Goal: Feedback & Contribution: Contribute content

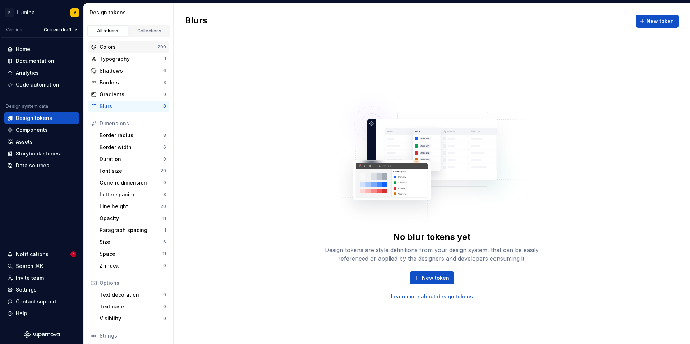
click at [138, 47] on div "Colors" at bounding box center [128, 46] width 58 height 7
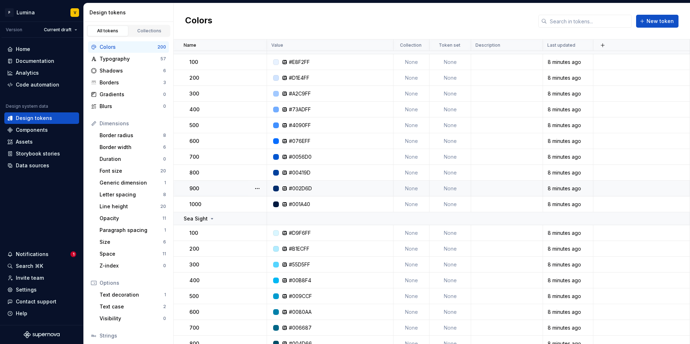
scroll to position [55, 0]
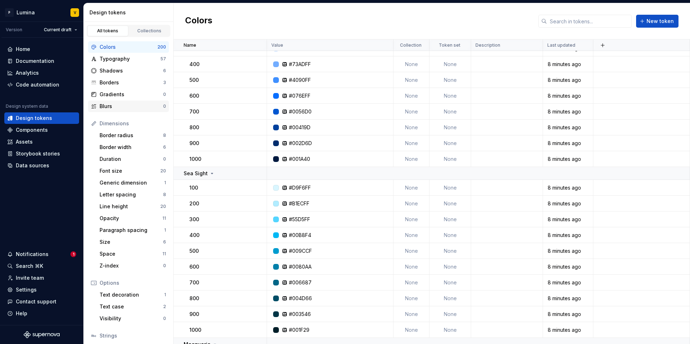
click at [142, 107] on div "Blurs" at bounding box center [131, 106] width 64 height 7
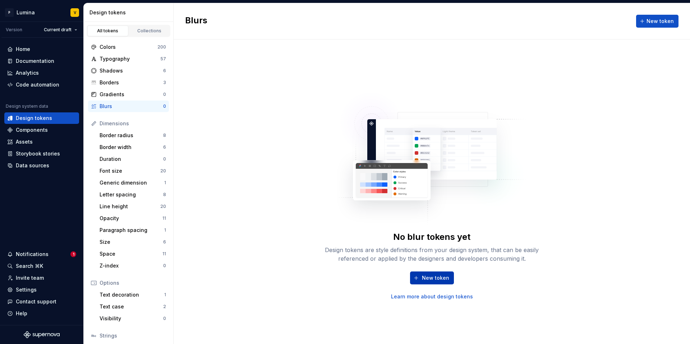
click at [423, 278] on span "New token" at bounding box center [435, 277] width 27 height 7
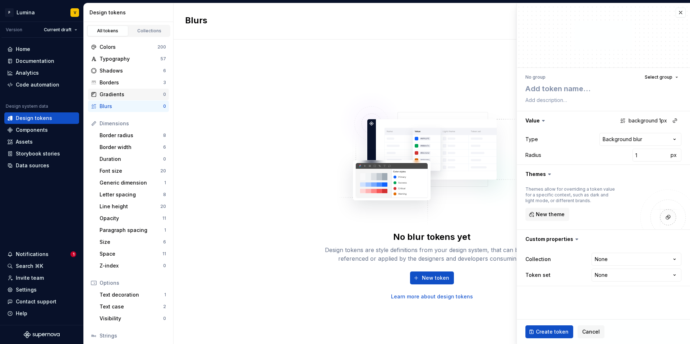
click at [128, 95] on div "Gradients" at bounding box center [131, 94] width 64 height 7
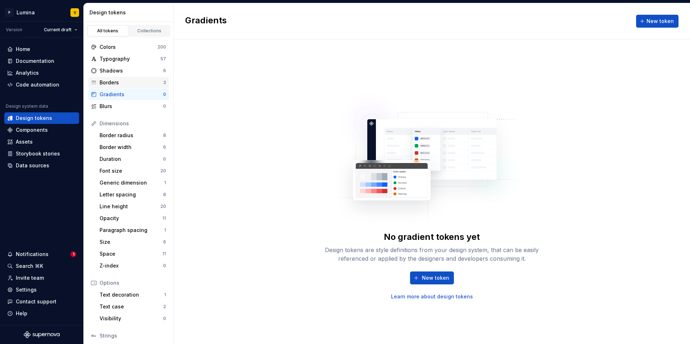
click at [125, 80] on div "Borders" at bounding box center [131, 82] width 64 height 7
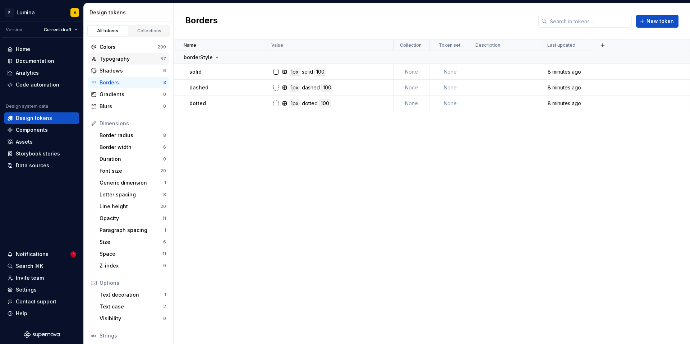
click at [116, 64] on div "Typography 57" at bounding box center [128, 58] width 81 height 11
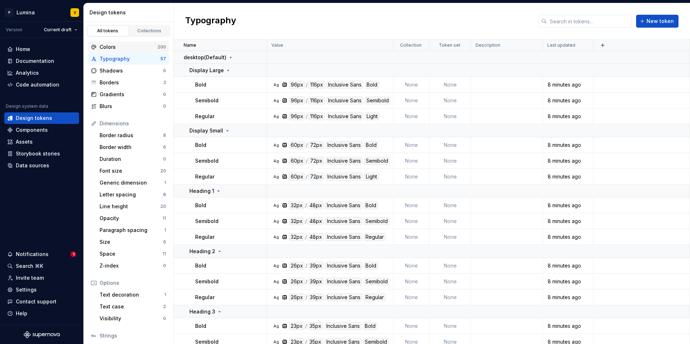
click at [117, 51] on div "Colors 200" at bounding box center [128, 46] width 81 height 11
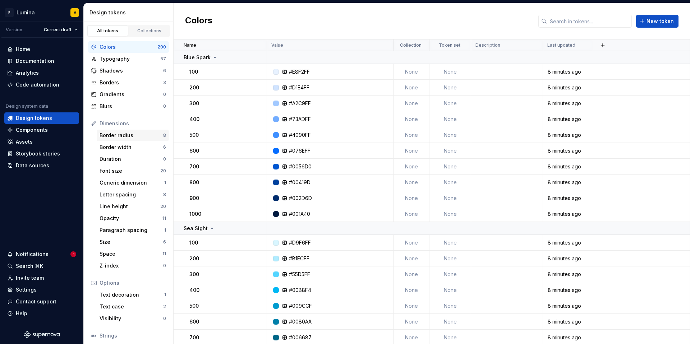
click at [115, 134] on div "Border radius" at bounding box center [131, 135] width 64 height 7
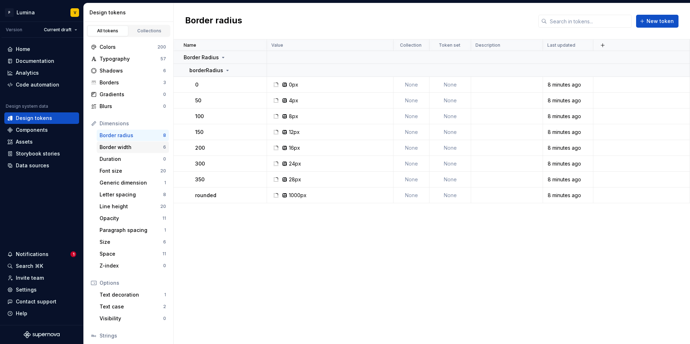
click at [115, 148] on div "Border width" at bounding box center [131, 147] width 64 height 7
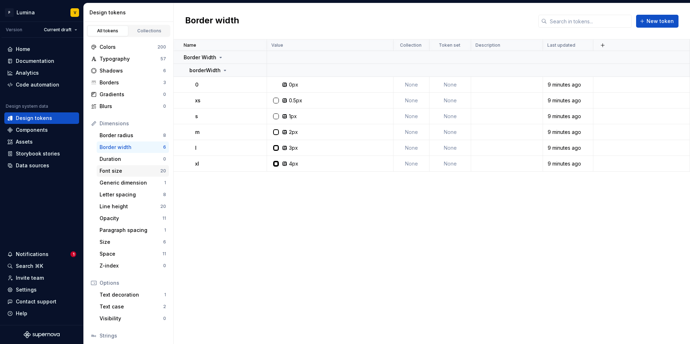
click at [119, 168] on div "Font size" at bounding box center [129, 170] width 61 height 7
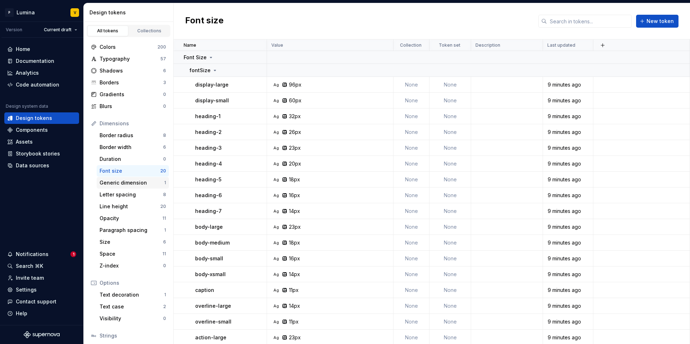
click at [133, 185] on div "Generic dimension" at bounding box center [131, 182] width 65 height 7
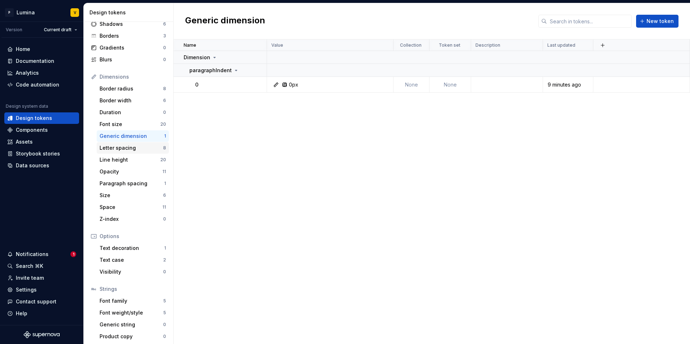
scroll to position [47, 0]
click at [133, 151] on div "Letter spacing 8" at bounding box center [133, 147] width 72 height 11
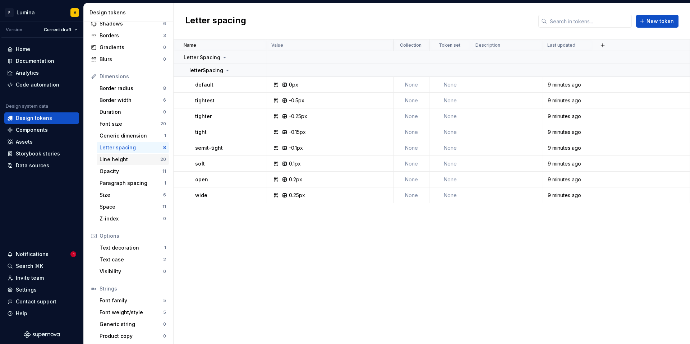
click at [134, 163] on div "Line height" at bounding box center [129, 159] width 61 height 7
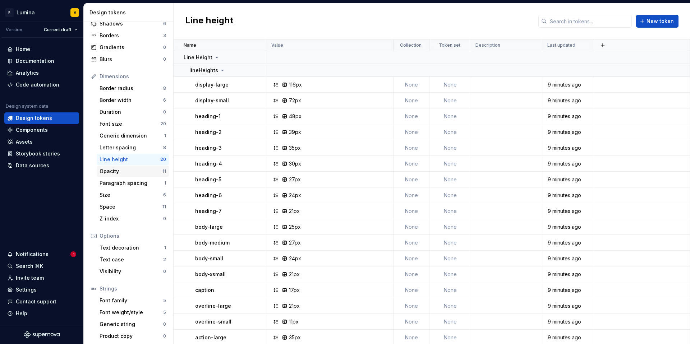
click at [123, 175] on div "Opacity 11" at bounding box center [133, 171] width 72 height 11
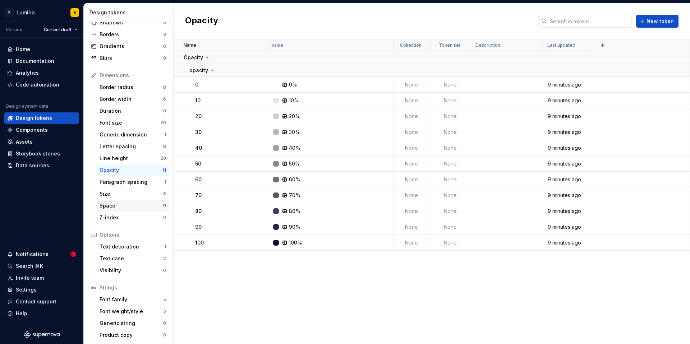
scroll to position [49, 0]
click at [146, 255] on div "Text case" at bounding box center [131, 257] width 64 height 7
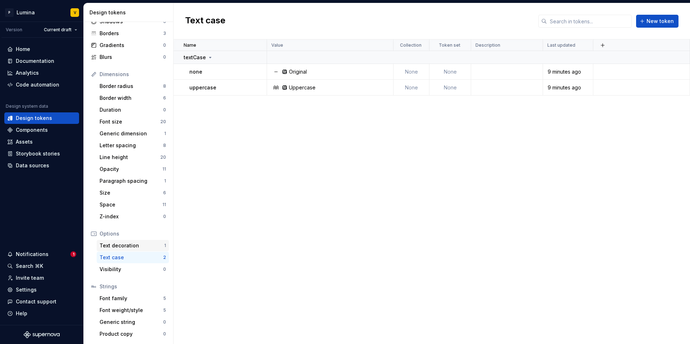
click at [139, 245] on div "Text decoration" at bounding box center [131, 245] width 65 height 7
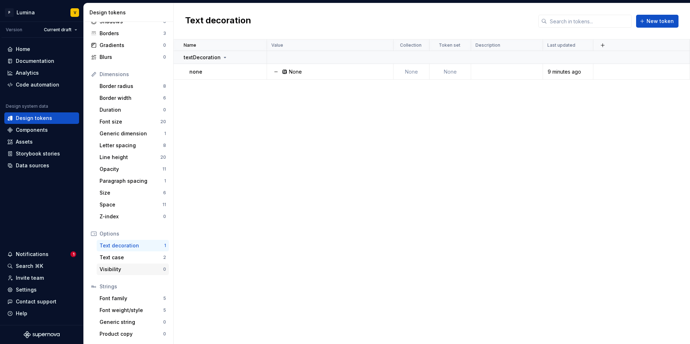
click at [130, 269] on div "Visibility" at bounding box center [131, 269] width 64 height 7
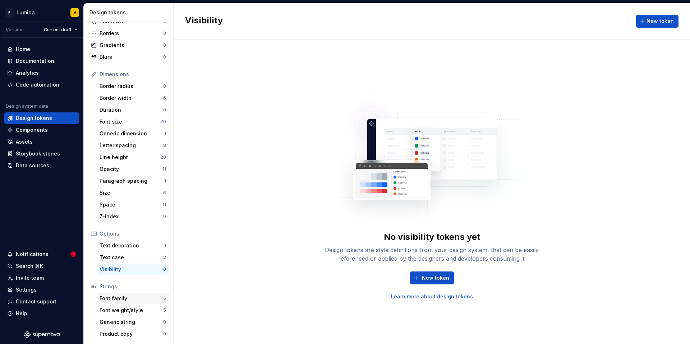
click at [122, 298] on div "Font family" at bounding box center [131, 298] width 64 height 7
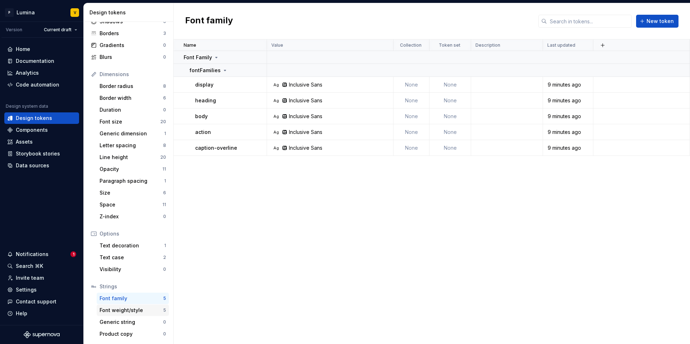
click at [124, 309] on div "Font weight/style" at bounding box center [131, 310] width 64 height 7
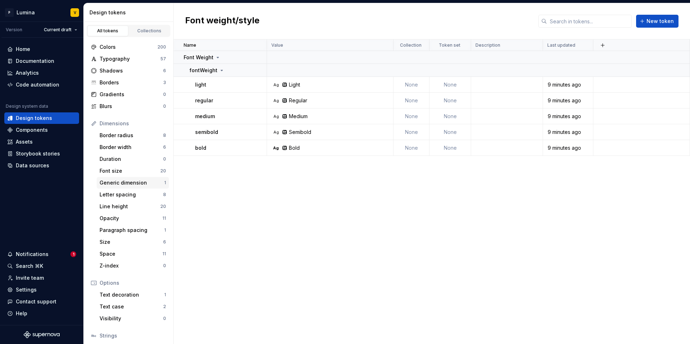
click at [122, 179] on div "Generic dimension 1" at bounding box center [133, 182] width 72 height 11
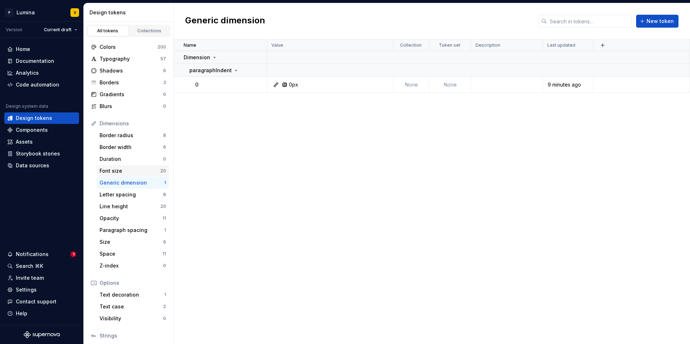
click at [119, 171] on div "Font size" at bounding box center [129, 170] width 61 height 7
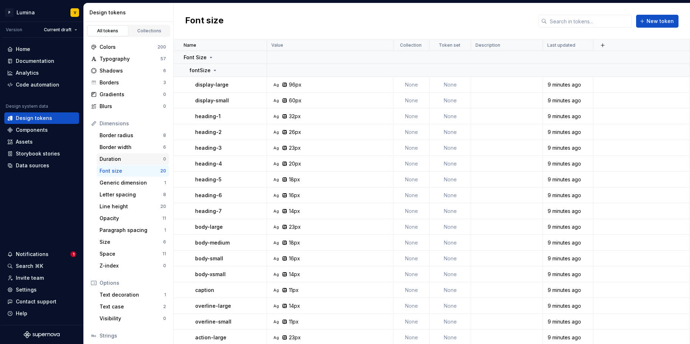
click at [119, 159] on div "Duration" at bounding box center [131, 159] width 64 height 7
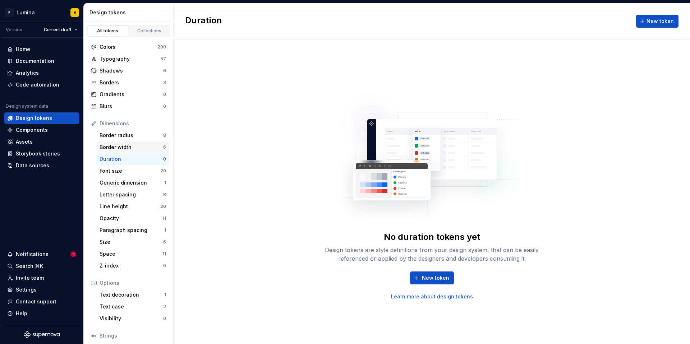
click at [131, 146] on div "Border width" at bounding box center [131, 147] width 64 height 7
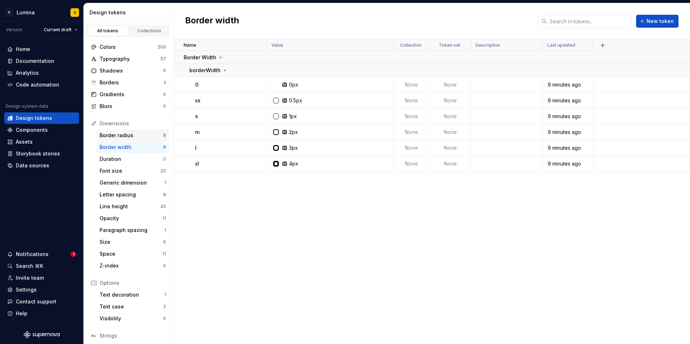
click at [132, 134] on div "Border radius" at bounding box center [131, 135] width 64 height 7
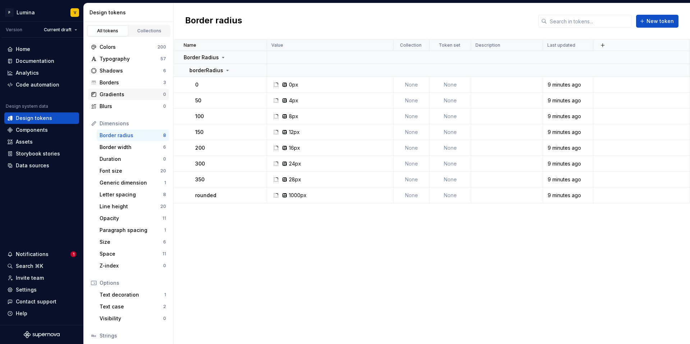
click at [116, 94] on div "Gradients" at bounding box center [131, 94] width 64 height 7
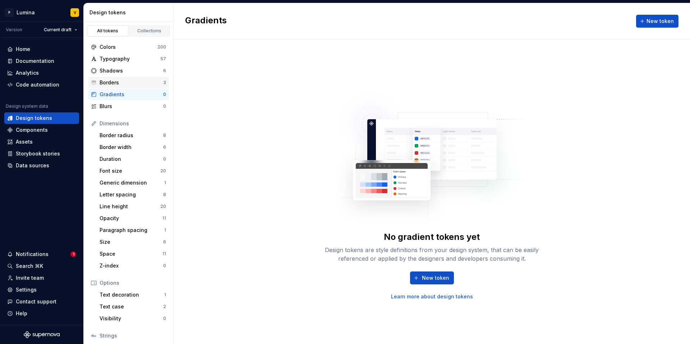
click at [113, 83] on div "Borders" at bounding box center [131, 82] width 64 height 7
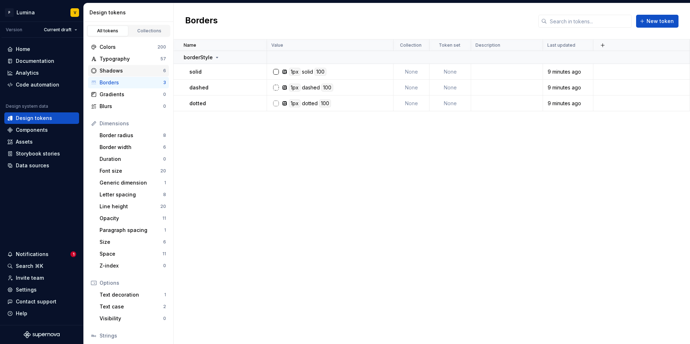
click at [111, 71] on div "Shadows" at bounding box center [131, 70] width 64 height 7
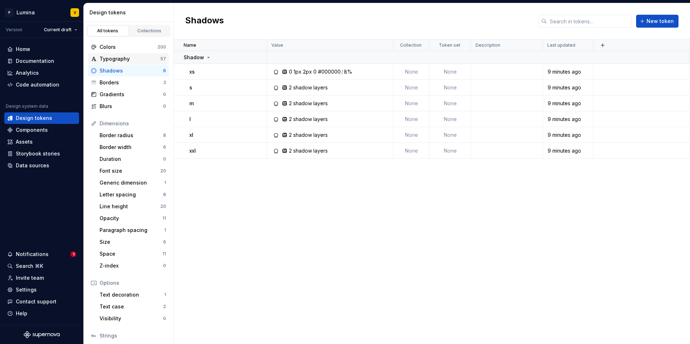
click at [115, 56] on div "Typography" at bounding box center [129, 58] width 61 height 7
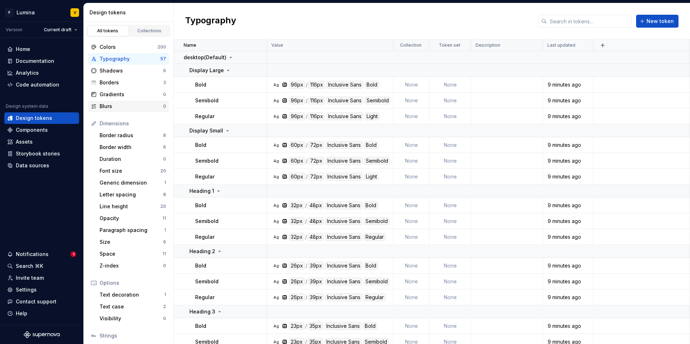
click at [121, 107] on div "Blurs" at bounding box center [131, 106] width 64 height 7
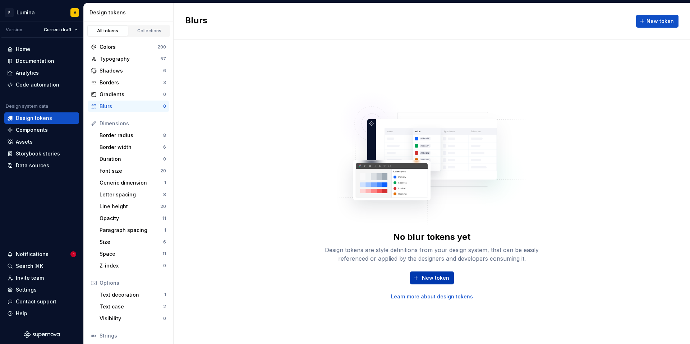
click at [427, 279] on span "New token" at bounding box center [435, 277] width 27 height 7
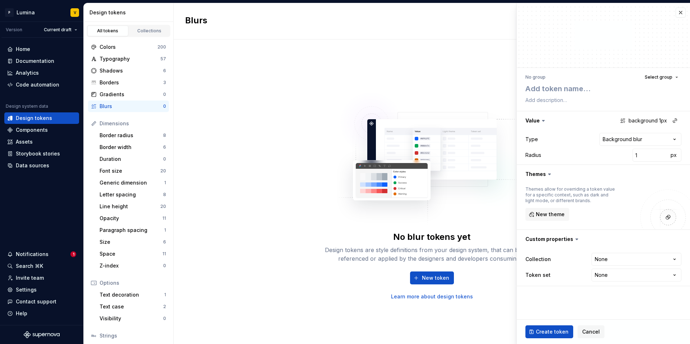
click at [539, 119] on icon at bounding box center [542, 120] width 7 height 7
click at [542, 97] on textarea at bounding box center [602, 100] width 156 height 10
click at [543, 86] on textarea at bounding box center [602, 88] width 156 height 13
click at [667, 78] on span "Select group" at bounding box center [658, 77] width 28 height 6
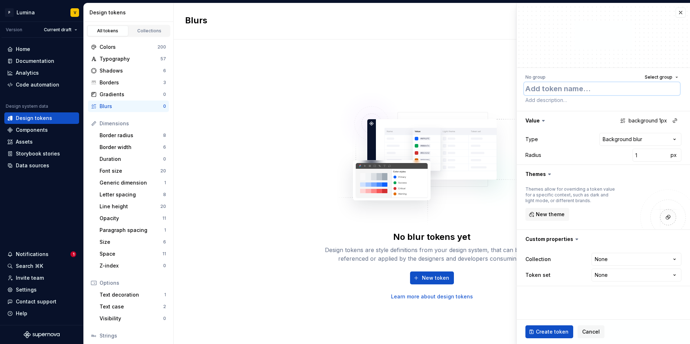
click at [554, 94] on textarea at bounding box center [602, 88] width 156 height 13
click at [544, 91] on textarea at bounding box center [602, 88] width 156 height 13
click at [539, 90] on textarea at bounding box center [602, 88] width 156 height 13
paste textarea "blur-xs"
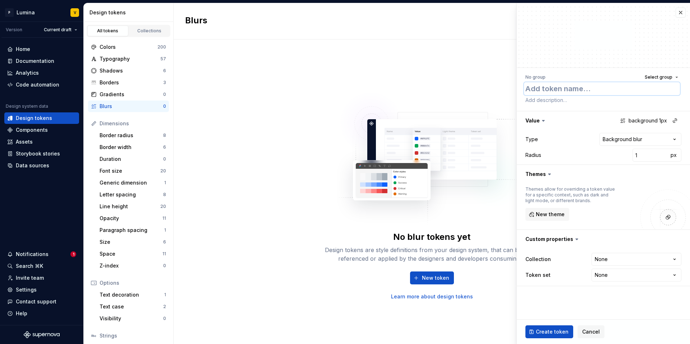
type textarea "*"
type textarea "blur-xs"
click at [655, 121] on button "button" at bounding box center [602, 120] width 173 height 19
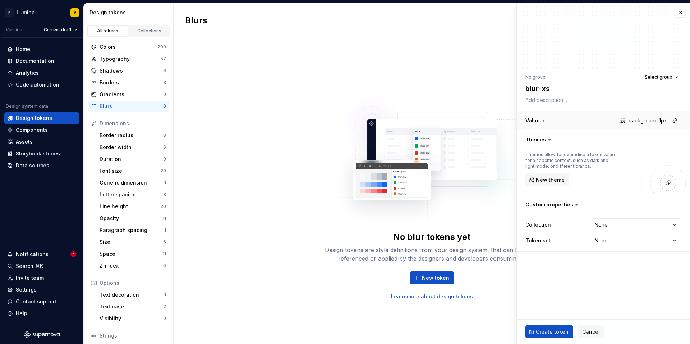
click at [641, 120] on button "button" at bounding box center [602, 120] width 173 height 19
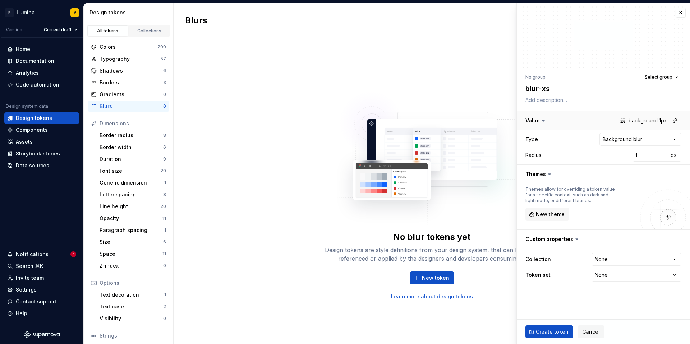
click at [537, 122] on button "button" at bounding box center [602, 120] width 173 height 19
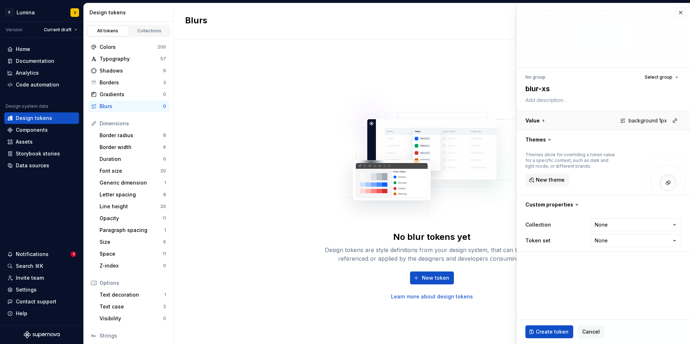
click at [538, 122] on button "button" at bounding box center [602, 120] width 173 height 19
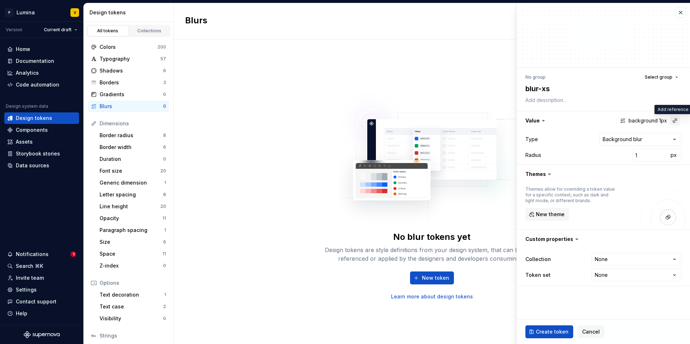
click at [672, 119] on button "button" at bounding box center [674, 121] width 10 height 10
click at [639, 116] on html "**********" at bounding box center [345, 172] width 690 height 344
click at [647, 156] on input "1" at bounding box center [650, 155] width 36 height 13
type textarea "*"
type input "8"
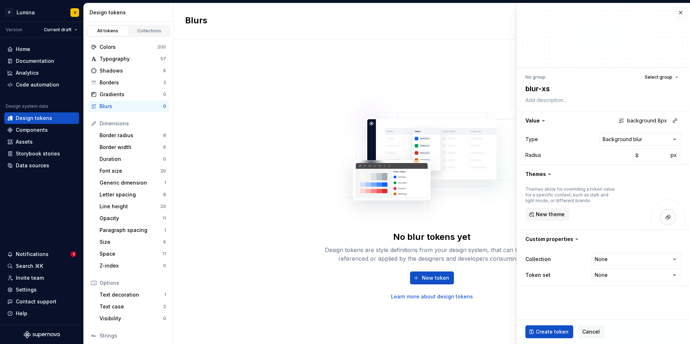
click at [613, 154] on div "Radius 8 px" at bounding box center [603, 155] width 156 height 13
click at [615, 259] on html "**********" at bounding box center [345, 172] width 690 height 344
click at [567, 259] on html "**********" at bounding box center [345, 172] width 690 height 344
click at [614, 274] on html "**********" at bounding box center [345, 172] width 690 height 344
select select "**********"
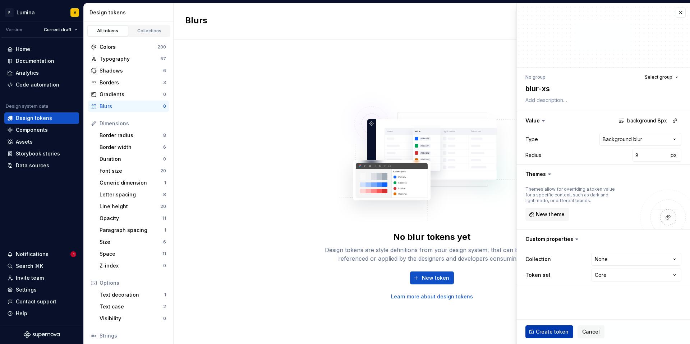
click at [560, 331] on span "Create token" at bounding box center [552, 331] width 33 height 7
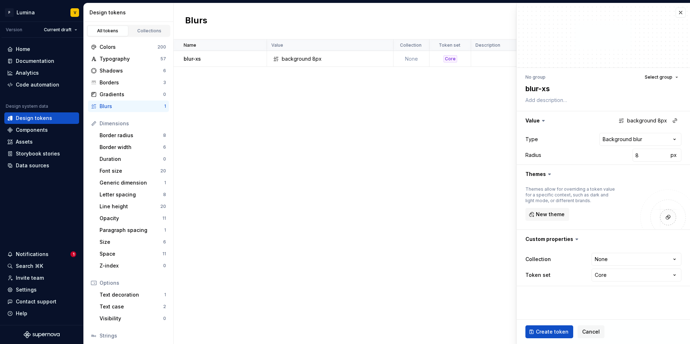
type textarea "*"
type input "1"
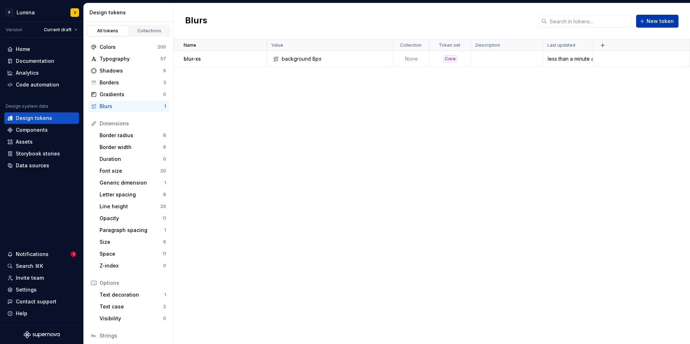
click at [645, 21] on button "New token" at bounding box center [657, 21] width 42 height 13
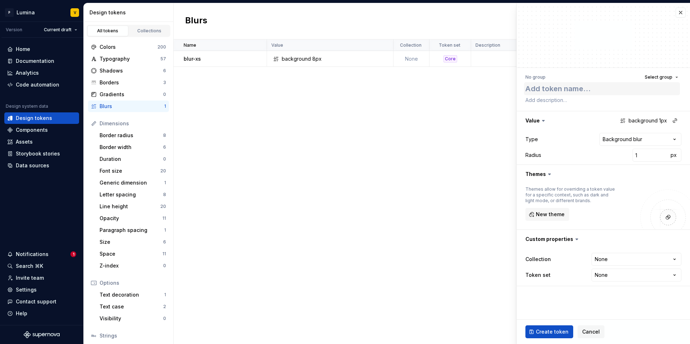
type textarea "*"
type textarea "blur-xs"
type textarea "*"
type textarea "blur-x"
type textarea "*"
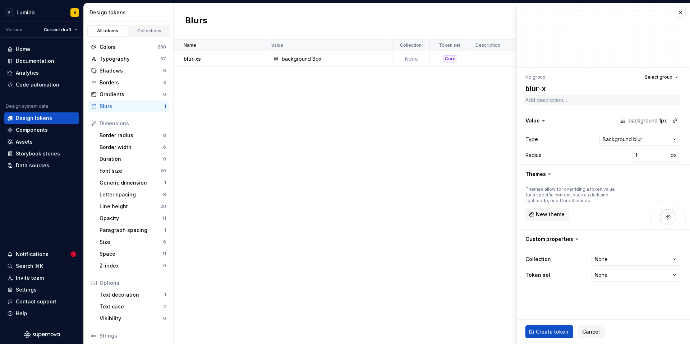
type textarea "blur-"
type textarea "*"
type textarea "blur-s"
click at [653, 152] on input "1" at bounding box center [650, 155] width 36 height 13
click at [675, 156] on span "px" at bounding box center [673, 155] width 6 height 6
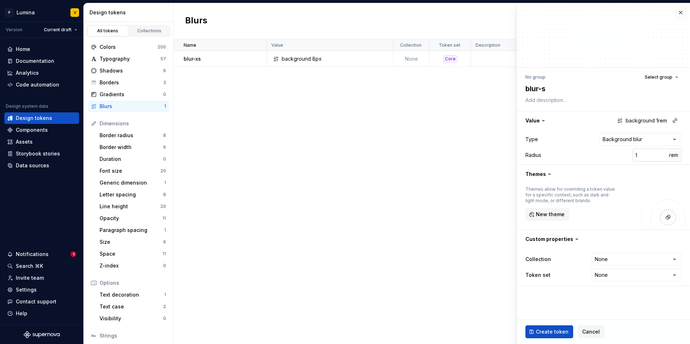
click at [675, 156] on span "rem" at bounding box center [673, 155] width 9 height 6
click at [674, 157] on span "%" at bounding box center [673, 155] width 5 height 6
click at [676, 155] on button "–" at bounding box center [673, 155] width 10 height 10
type textarea "*"
click at [651, 154] on input "1" at bounding box center [650, 155] width 36 height 13
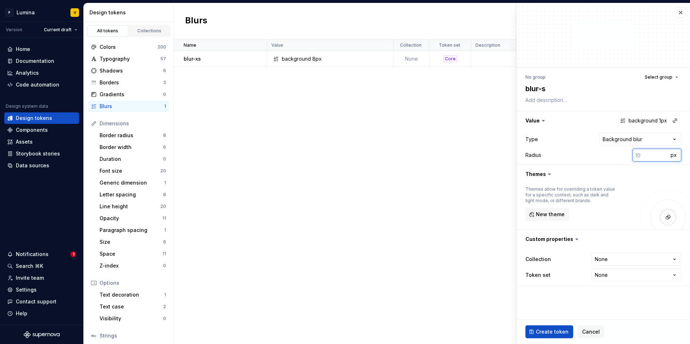
type input "1"
type textarea "*"
type input "16"
click at [609, 261] on html "**********" at bounding box center [345, 172] width 690 height 344
click at [568, 281] on html "**********" at bounding box center [345, 172] width 690 height 344
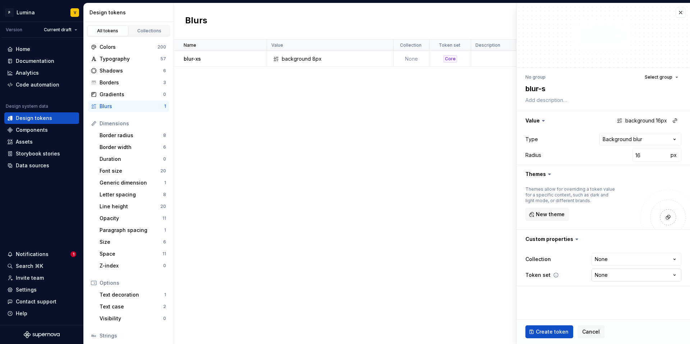
click at [602, 275] on html "**********" at bounding box center [345, 172] width 690 height 344
select select "**********"
click at [544, 333] on span "Create token" at bounding box center [552, 331] width 33 height 7
type textarea "*"
type input "1"
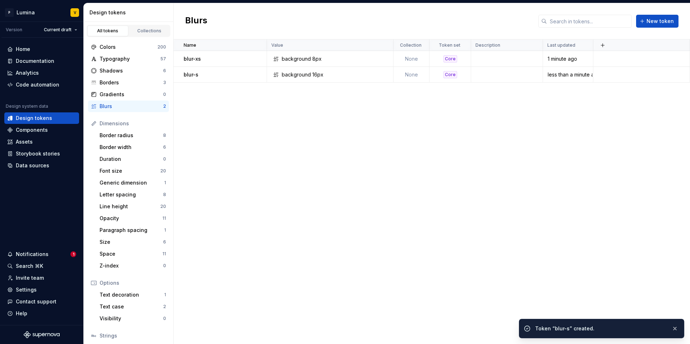
click at [344, 112] on div "Name Value Collection Token set Description Last updated blur-xs background 8px…" at bounding box center [431, 192] width 516 height 305
click at [647, 21] on button "New token" at bounding box center [657, 21] width 42 height 13
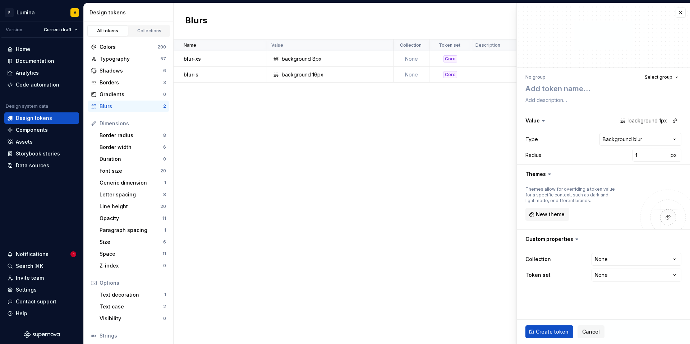
type textarea "*"
type textarea "blur-xs"
type textarea "*"
type textarea "blur-x"
type textarea "*"
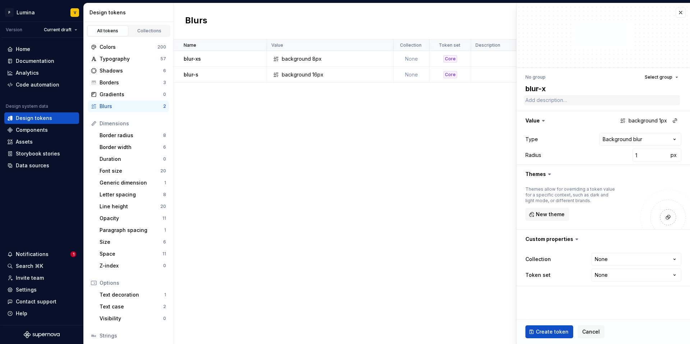
type textarea "blur-"
type textarea "*"
type textarea "blur-m"
click at [645, 152] on input "1" at bounding box center [650, 155] width 36 height 13
type textarea "*"
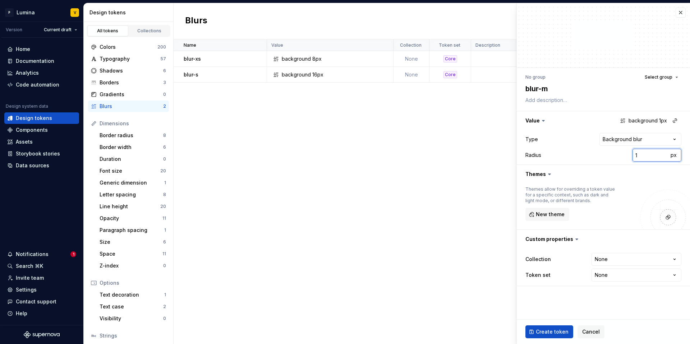
type input "2"
type textarea "*"
type input "24"
click at [606, 276] on html "**********" at bounding box center [345, 172] width 690 height 344
select select "**********"
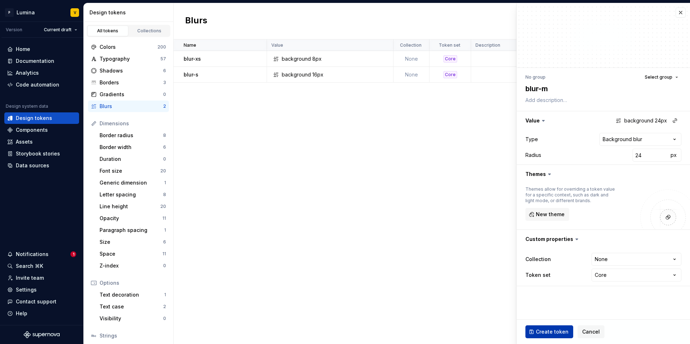
click at [535, 332] on button "Create token" at bounding box center [549, 331] width 48 height 13
type textarea "*"
type input "1"
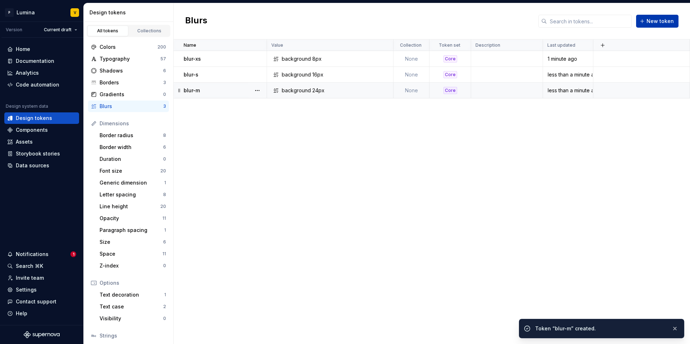
click at [658, 21] on span "New token" at bounding box center [659, 21] width 27 height 7
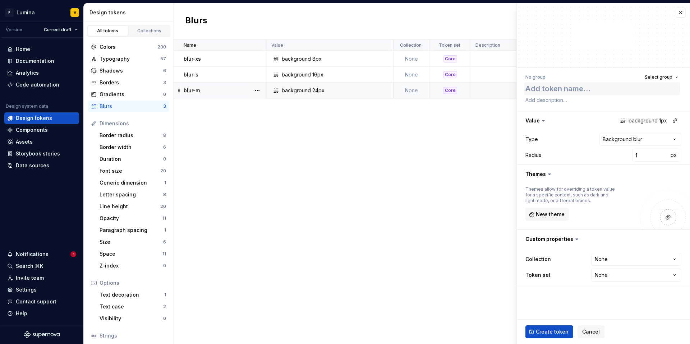
click at [566, 92] on textarea at bounding box center [602, 88] width 156 height 13
type textarea "*"
type textarea "blur-xs"
type textarea "*"
type textarea "blur-x"
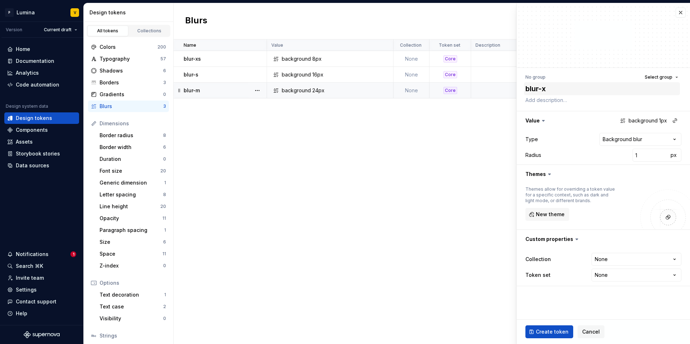
type textarea "*"
type textarea "blur-"
type textarea "*"
type textarea "blur-l"
click at [643, 155] on input "1" at bounding box center [650, 155] width 36 height 13
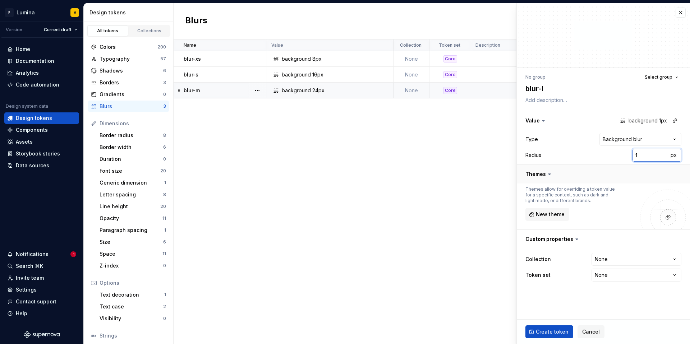
type textarea "*"
type input "4"
type textarea "*"
type input "40"
click at [609, 274] on html "**********" at bounding box center [345, 172] width 690 height 344
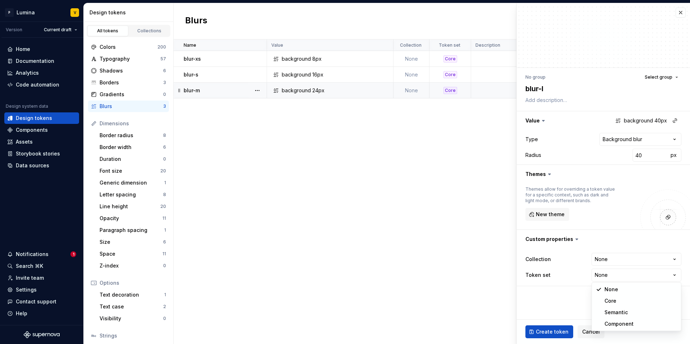
select select "**********"
click at [548, 332] on span "Create token" at bounding box center [552, 331] width 33 height 7
type textarea "*"
type input "1"
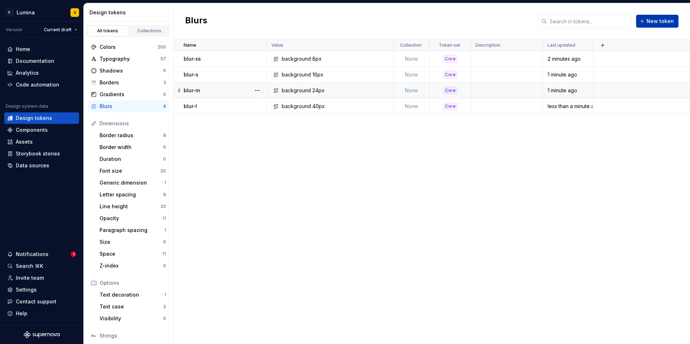
click at [661, 24] on span "New token" at bounding box center [659, 21] width 27 height 7
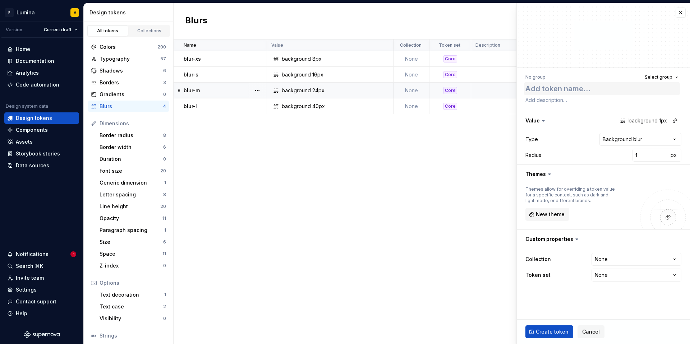
type textarea "*"
type textarea "blur-xs"
type textarea "*"
type textarea "blur-x"
type textarea "*"
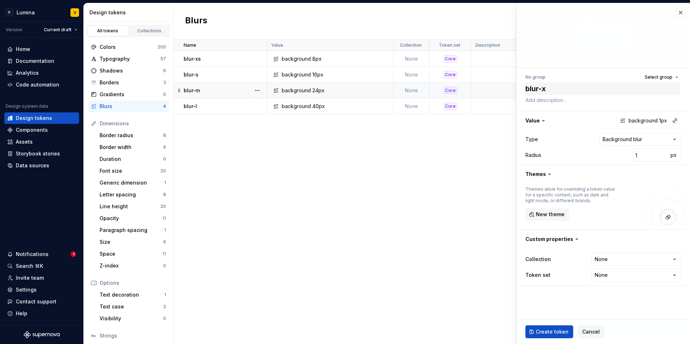
type textarea "blur-"
type textarea "*"
type textarea "blur-x"
type textarea "*"
type textarea "blur-xl"
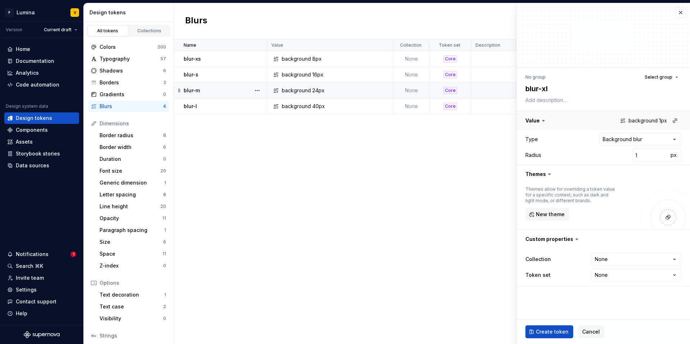
click at [549, 120] on button "button" at bounding box center [602, 120] width 173 height 19
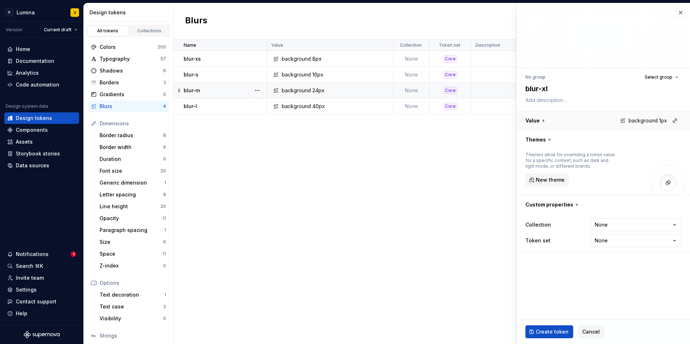
click at [549, 120] on button "button" at bounding box center [602, 120] width 173 height 19
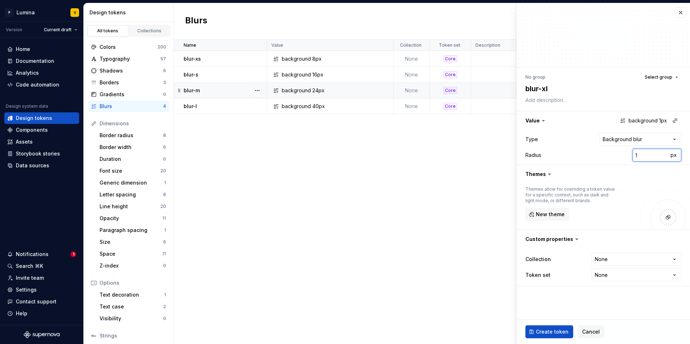
click at [649, 158] on input "1" at bounding box center [650, 155] width 36 height 13
type textarea "*"
type input "7"
type textarea "*"
type input "72"
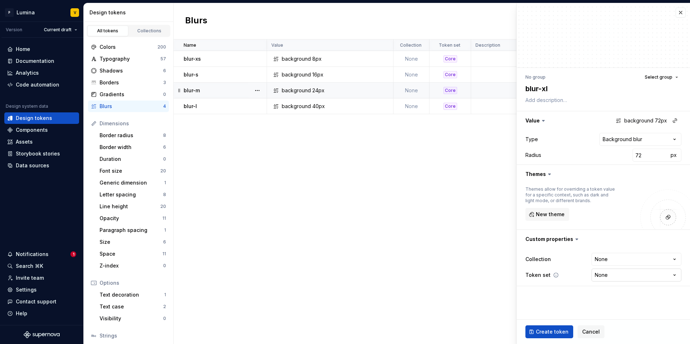
click at [619, 275] on html "**********" at bounding box center [345, 172] width 690 height 344
select select "**********"
click at [552, 334] on span "Create token" at bounding box center [552, 331] width 33 height 7
type textarea "*"
type input "1"
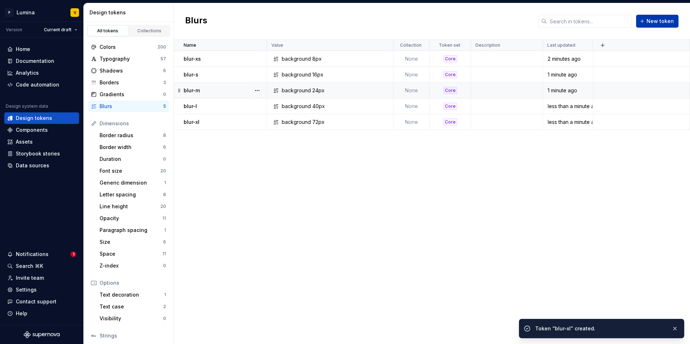
click at [643, 24] on button "New token" at bounding box center [657, 21] width 42 height 13
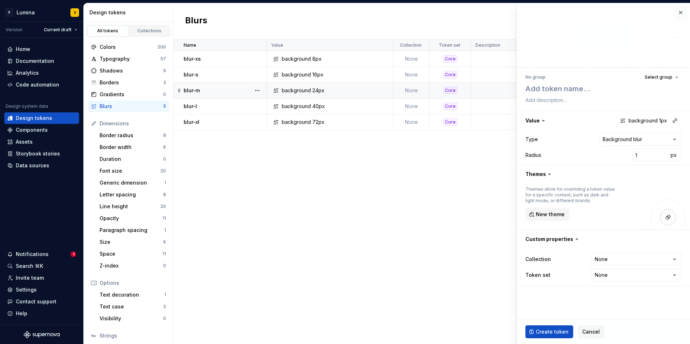
type textarea "*"
type textarea "blur-xs"
type textarea "*"
type textarea "blur-x"
type textarea "*"
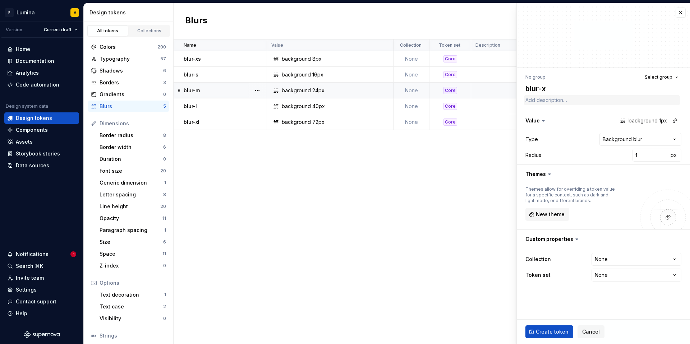
type textarea "blur-"
type textarea "*"
type textarea "blur-x"
type textarea "*"
type textarea "blur-xx"
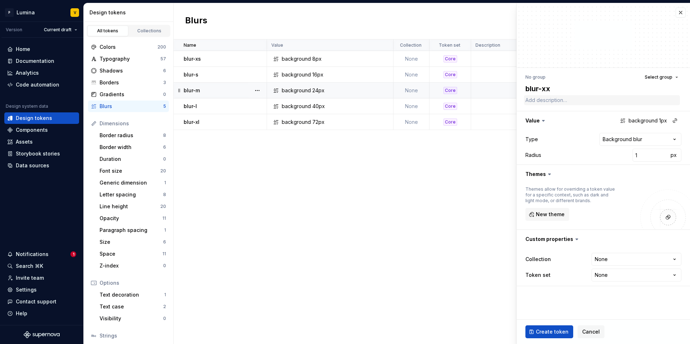
type textarea "*"
type textarea "blur-xxl"
click at [641, 155] on input "1" at bounding box center [650, 155] width 36 height 13
type textarea "*"
type input "12"
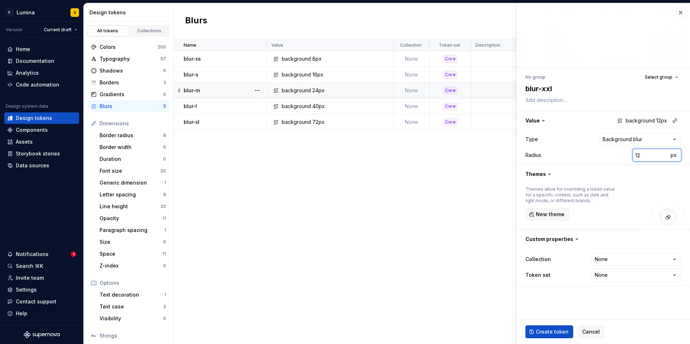
type textarea "*"
type input "128"
click at [603, 274] on html "P Lumina V Version Current draft Home Documentation Analytics Code automation D…" at bounding box center [345, 172] width 690 height 344
select select "**********"
click at [549, 331] on span "Create token" at bounding box center [552, 331] width 33 height 7
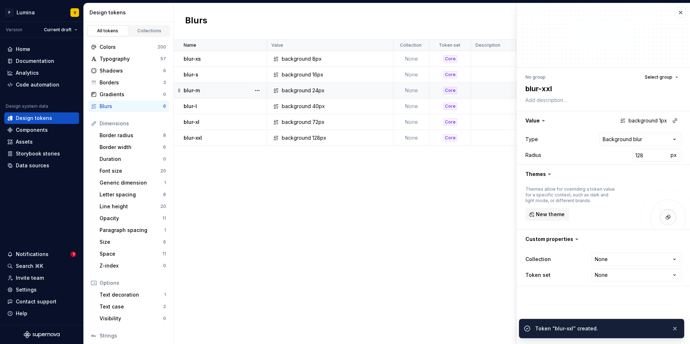
type textarea "*"
type input "1"
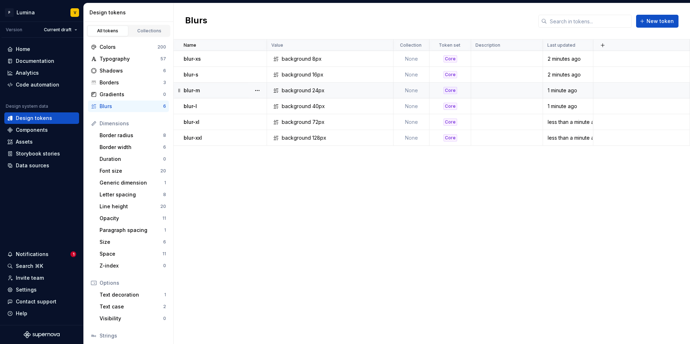
click at [199, 172] on div "Name Value Collection Token set Description Last updated blur-xs background 8px…" at bounding box center [431, 192] width 516 height 305
click at [24, 51] on div "Home" at bounding box center [23, 49] width 14 height 7
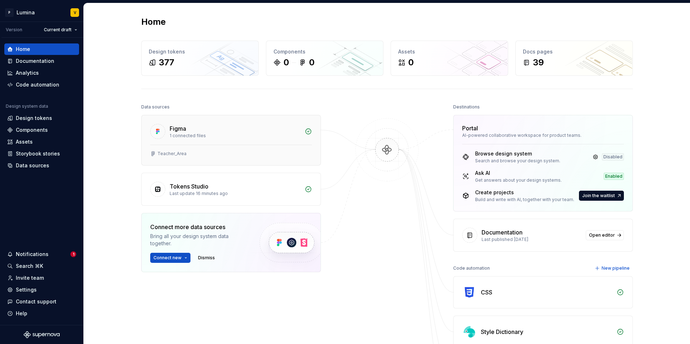
click at [191, 143] on div "Figma 1 connected files" at bounding box center [231, 129] width 179 height 29
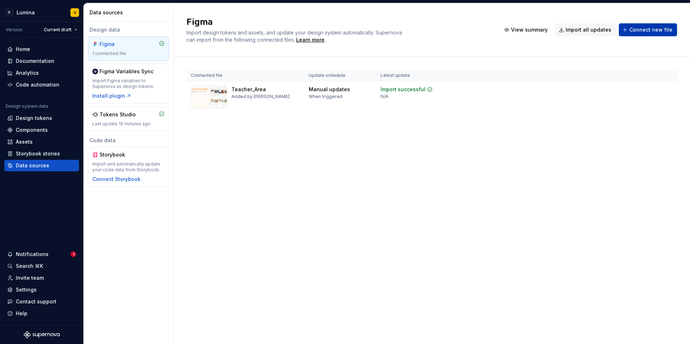
click at [639, 34] on button "Connect new file" at bounding box center [647, 29] width 58 height 13
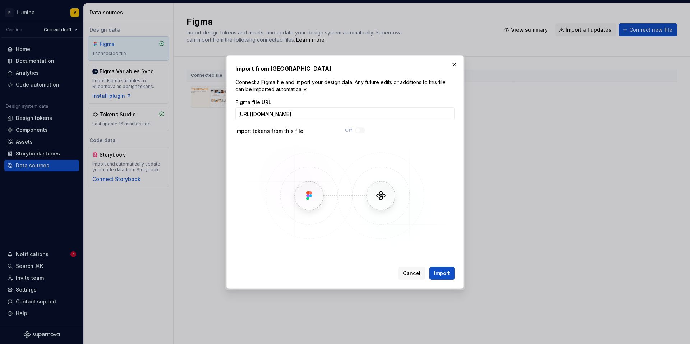
scroll to position [0, 61]
type input "https://www.figma.com/design/AZ1IE4hqAOTjZ82tcAKm2i/Lumina-2.0?node-id=8015-973…"
click at [274, 135] on div "Figma file URL https://www.figma.com/design/AZ1IE4hqAOTjZ82tcAKm2i/Lumina-2.0?n…" at bounding box center [344, 174] width 219 height 151
click at [441, 278] on button "Import" at bounding box center [441, 273] width 25 height 13
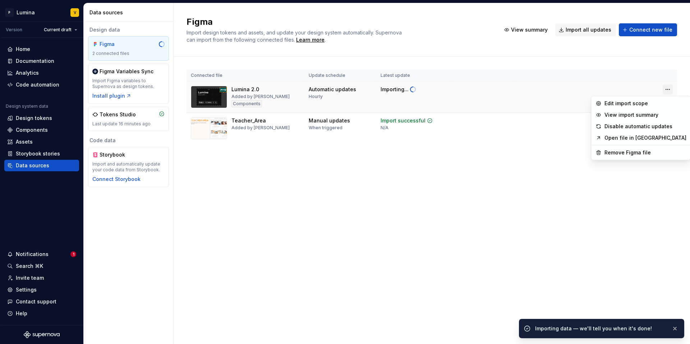
click at [666, 90] on html "P Lumina V Version Current draft Home Documentation Analytics Code automation D…" at bounding box center [345, 172] width 690 height 344
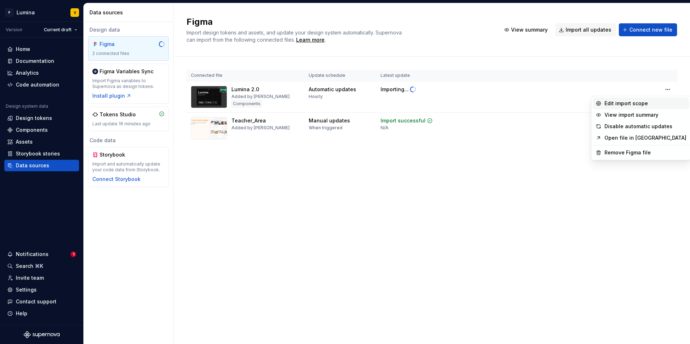
click at [633, 103] on div "Edit import scope" at bounding box center [645, 103] width 82 height 7
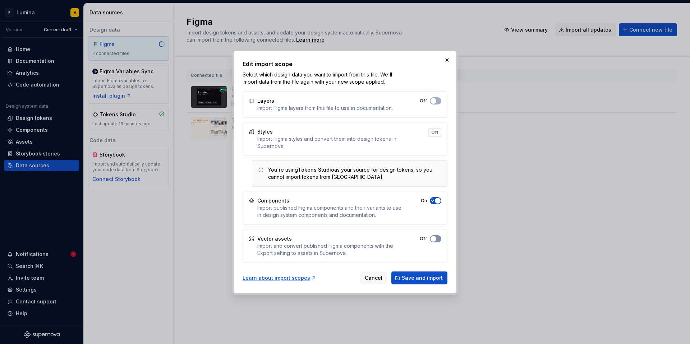
click at [436, 237] on button "Off" at bounding box center [435, 238] width 11 height 7
click at [416, 278] on span "Save and import" at bounding box center [422, 277] width 41 height 7
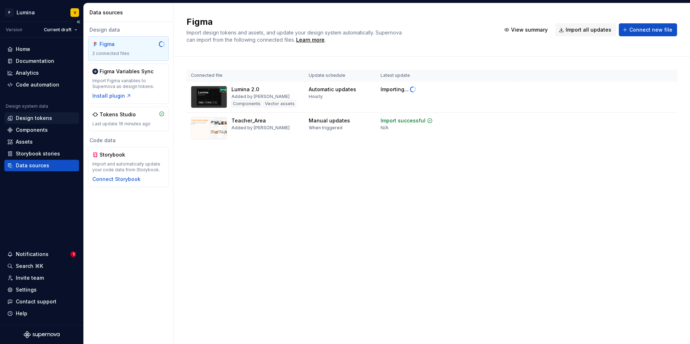
click at [17, 119] on div "Design tokens" at bounding box center [34, 118] width 36 height 7
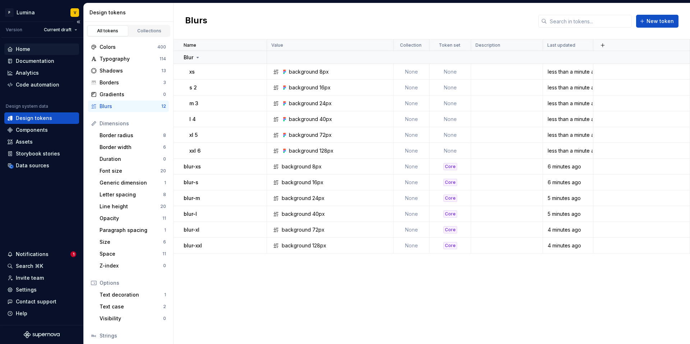
click at [29, 51] on div "Home" at bounding box center [23, 49] width 14 height 7
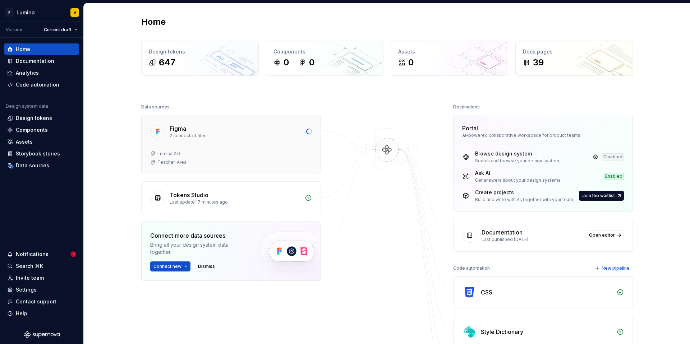
click at [193, 147] on div "Lumina 2.0 Teacher_Area" at bounding box center [231, 159] width 179 height 29
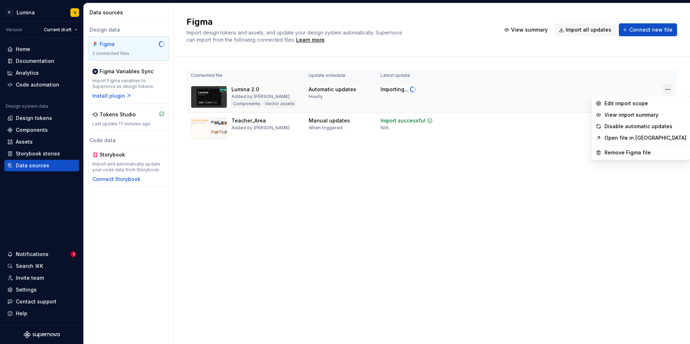
click at [663, 91] on html "P Lumina V Version Current draft Home Documentation Analytics Code automation D…" at bounding box center [345, 172] width 690 height 344
click at [613, 105] on div "Edit import scope" at bounding box center [645, 103] width 82 height 7
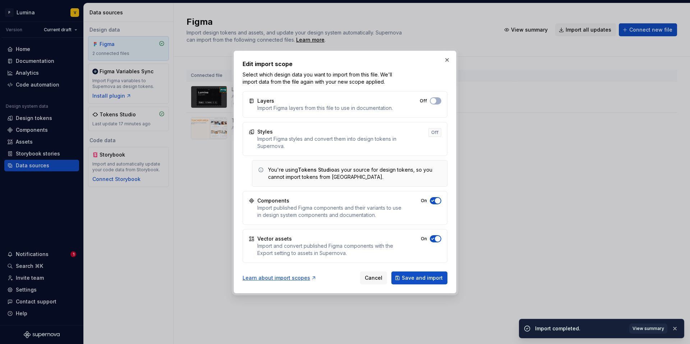
click at [435, 238] on span "button" at bounding box center [438, 239] width 6 height 6
click at [417, 278] on span "Save and import" at bounding box center [422, 277] width 41 height 7
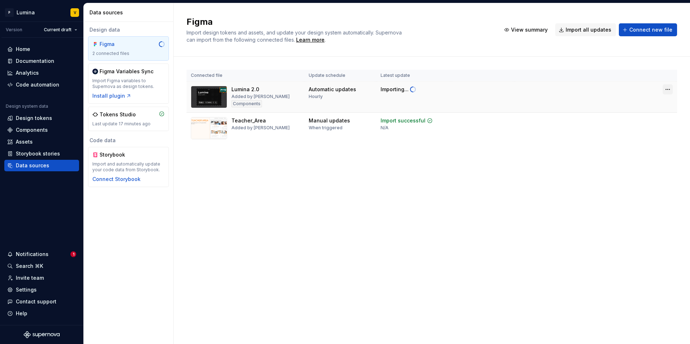
click at [667, 90] on html "P Lumina V Version Current draft Home Documentation Analytics Code automation D…" at bounding box center [345, 172] width 690 height 344
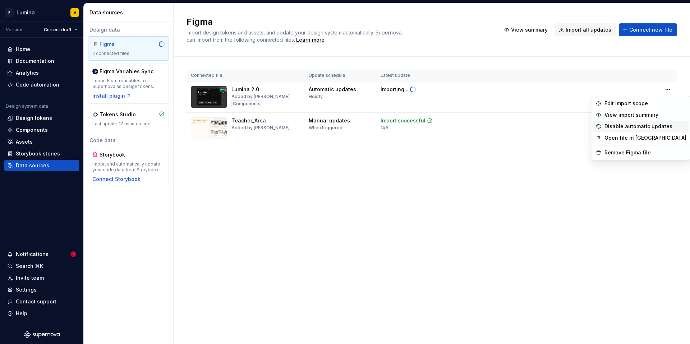
click at [618, 125] on div "Disable automatic updates" at bounding box center [645, 126] width 82 height 7
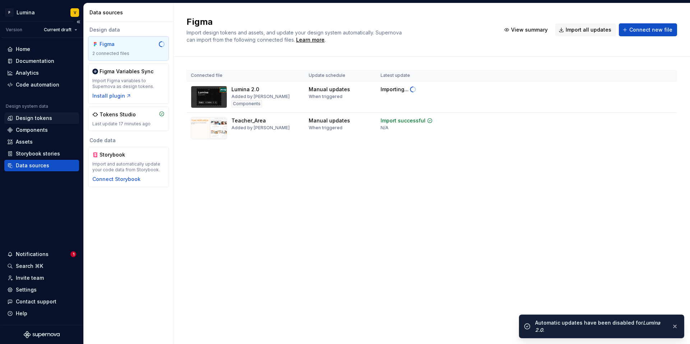
click at [25, 119] on div "Design tokens" at bounding box center [34, 118] width 36 height 7
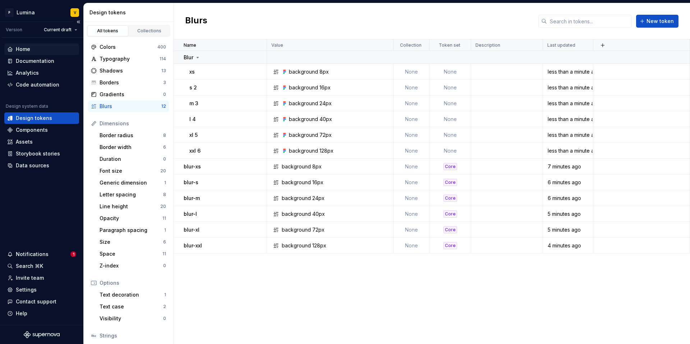
click at [22, 49] on div "Home" at bounding box center [23, 49] width 14 height 7
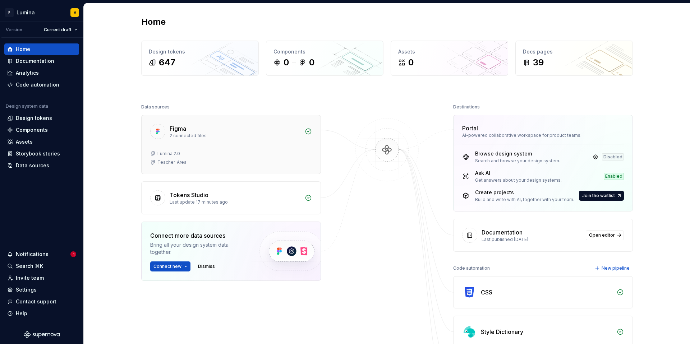
click at [232, 157] on div "Lumina 2.0 Teacher_Area" at bounding box center [231, 158] width 162 height 14
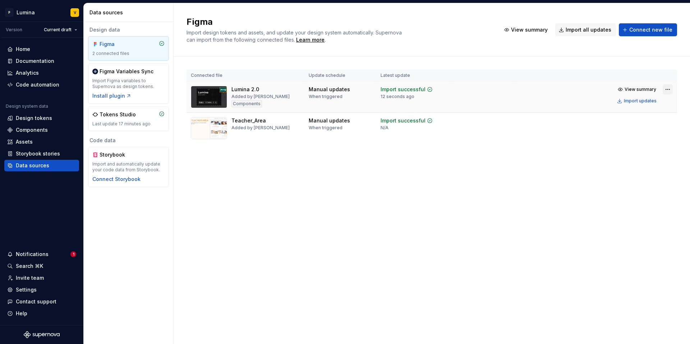
click at [672, 89] on html "P Lumina V Version Current draft Home Documentation Analytics Code automation D…" at bounding box center [345, 172] width 690 height 344
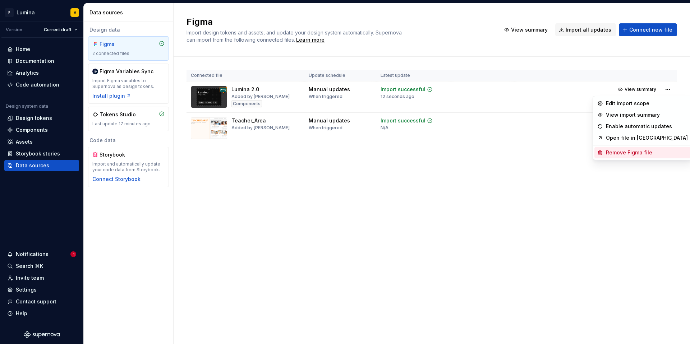
click at [616, 152] on div "Remove Figma file" at bounding box center [647, 152] width 82 height 7
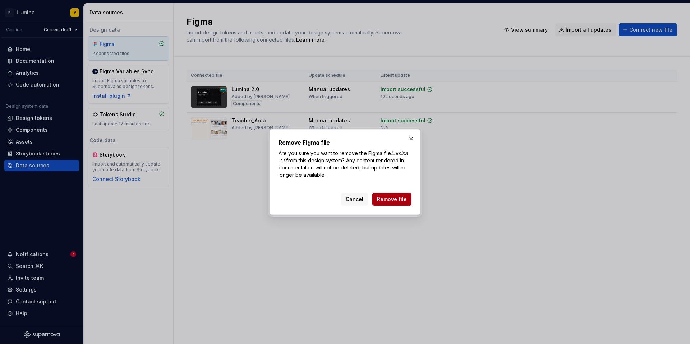
click at [386, 198] on span "Remove file" at bounding box center [392, 199] width 30 height 7
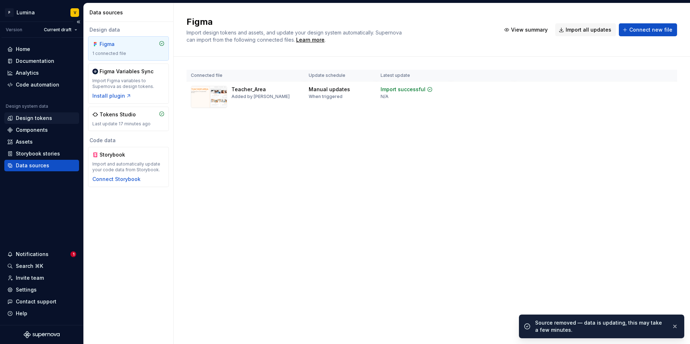
click at [41, 119] on div "Design tokens" at bounding box center [34, 118] width 36 height 7
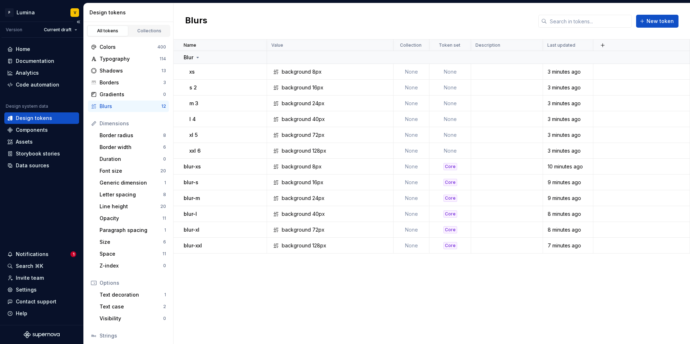
click at [29, 112] on div "Design tokens" at bounding box center [41, 117] width 75 height 11
